Goal: Task Accomplishment & Management: Complete application form

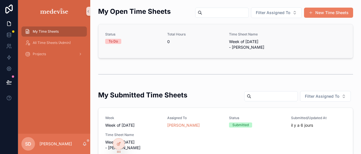
click at [117, 41] on div "To Do" at bounding box center [112, 41] width 9 height 5
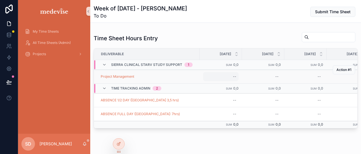
click at [236, 77] on div "--" at bounding box center [220, 76] width 35 height 9
type input "***"
click at [300, 83] on icon "scrollable content" at bounding box center [300, 84] width 5 height 5
click at [330, 9] on span "Submit Time Sheet" at bounding box center [332, 12] width 35 height 6
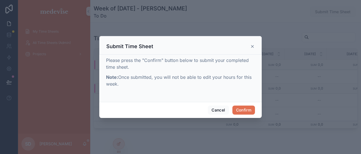
click at [244, 106] on button "Confirm" at bounding box center [243, 110] width 23 height 9
